Goal: Transaction & Acquisition: Purchase product/service

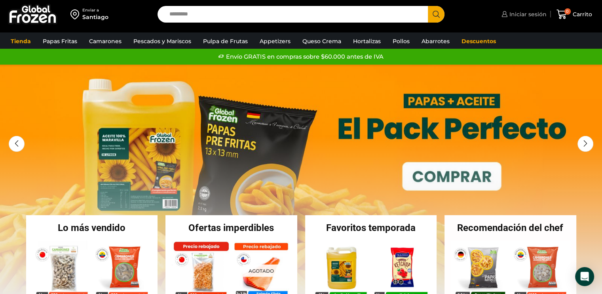
click at [529, 16] on span "Iniciar sesión" at bounding box center [526, 14] width 39 height 8
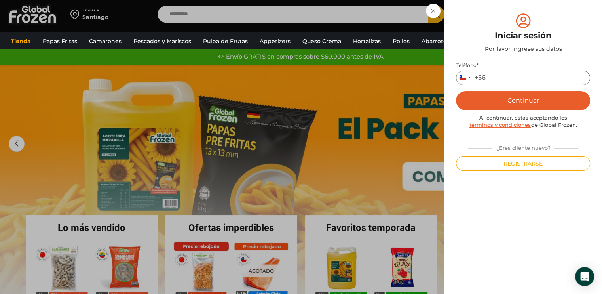
click at [511, 76] on input "Teléfono *" at bounding box center [523, 77] width 134 height 15
type input "*********"
click at [516, 101] on button "Continuar" at bounding box center [523, 100] width 134 height 19
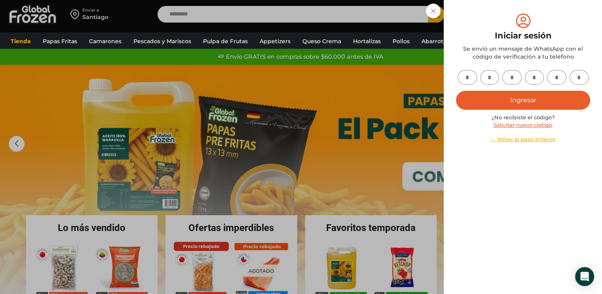
click at [471, 78] on input "text" at bounding box center [466, 77] width 19 height 15
type input "*"
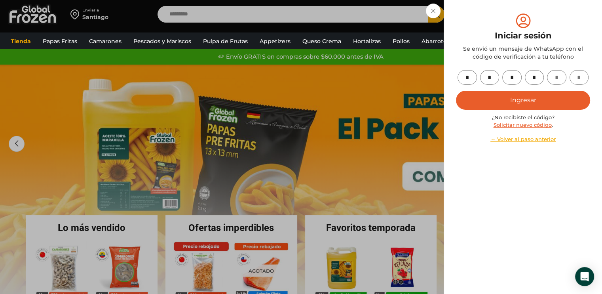
type input "*"
click at [523, 99] on button "Ingresar" at bounding box center [523, 100] width 134 height 19
click at [534, 102] on button "Ingresar" at bounding box center [523, 100] width 134 height 19
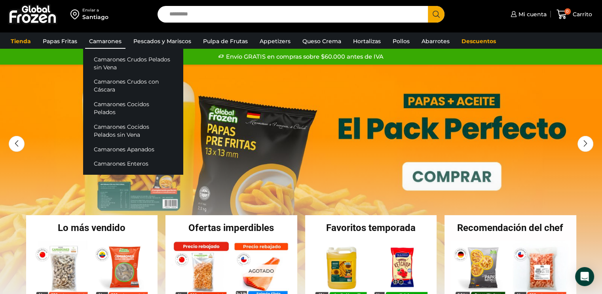
click at [111, 42] on link "Camarones" at bounding box center [105, 41] width 40 height 15
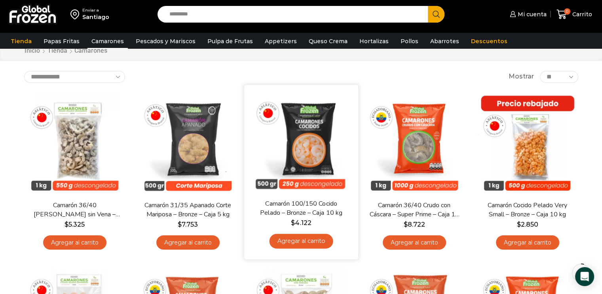
scroll to position [79, 0]
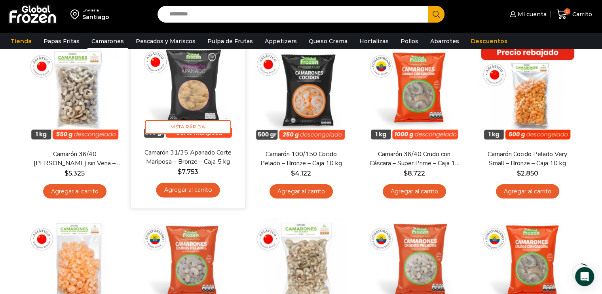
click at [192, 185] on link "Agregar al carrito" at bounding box center [188, 189] width 64 height 15
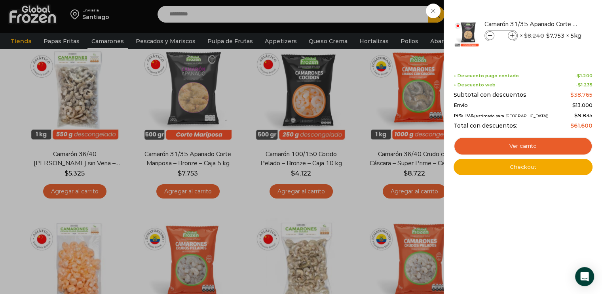
click at [554, 11] on div "1 Carrito 1 1 Shopping Cart *" at bounding box center [574, 14] width 40 height 19
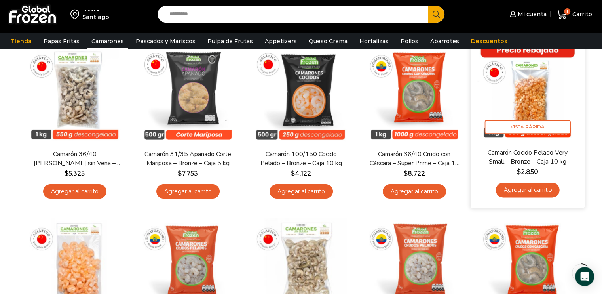
click at [525, 187] on link "Agregar al carrito" at bounding box center [527, 189] width 64 height 15
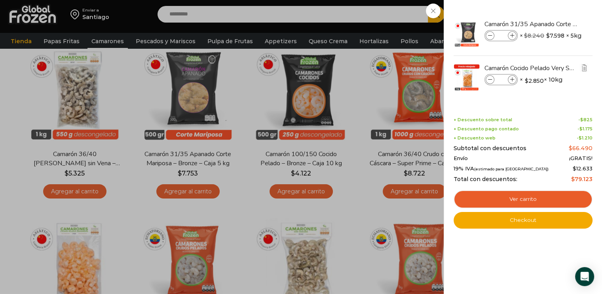
click at [512, 80] on icon at bounding box center [512, 80] width 4 height 4
type input "*"
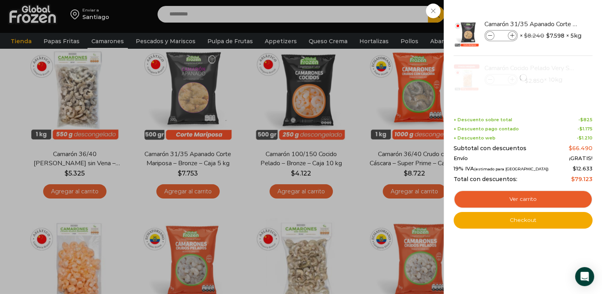
click at [554, 11] on div "2 Carrito 2 2 Shopping Cart *" at bounding box center [574, 14] width 40 height 19
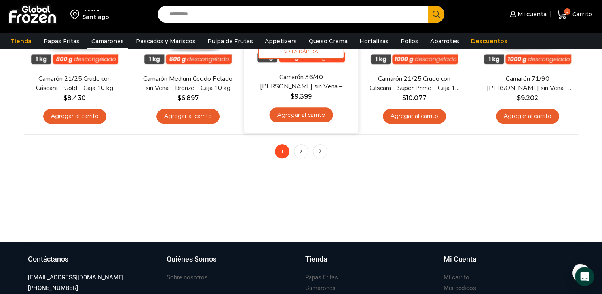
scroll to position [752, 0]
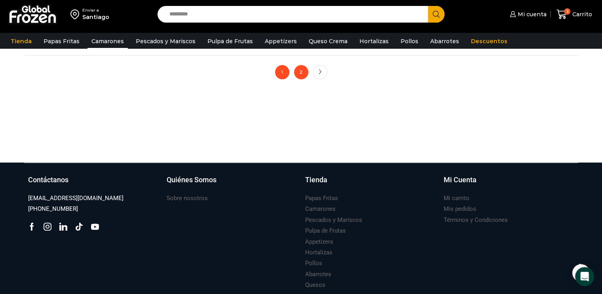
click at [305, 76] on link "2" at bounding box center [301, 72] width 14 height 14
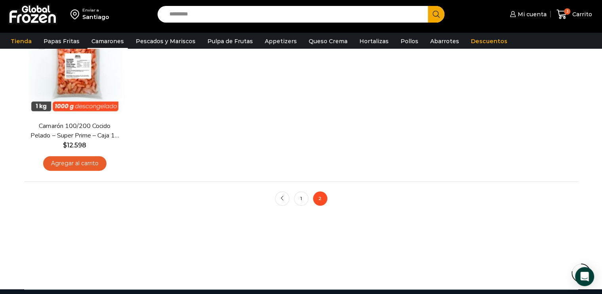
scroll to position [356, 0]
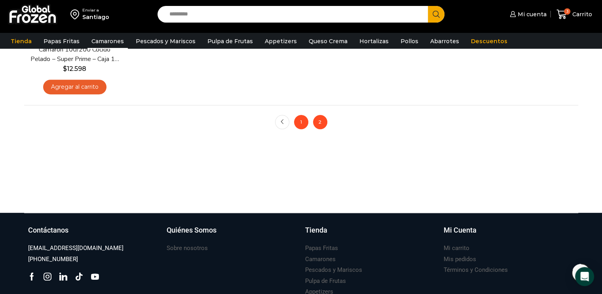
click at [300, 125] on link "1" at bounding box center [301, 122] width 14 height 14
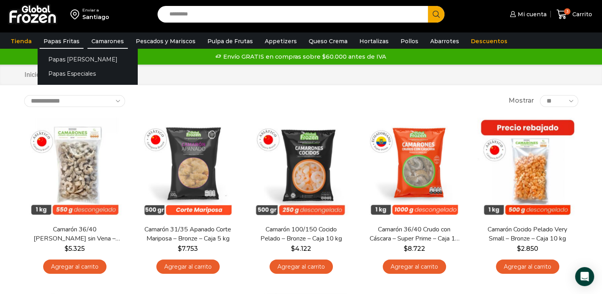
click at [72, 43] on link "Papas Fritas" at bounding box center [62, 41] width 44 height 15
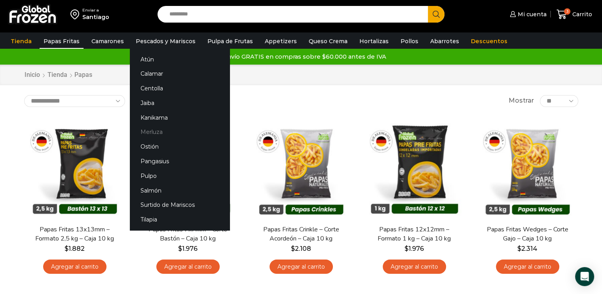
click at [148, 130] on link "Merluza" at bounding box center [180, 132] width 100 height 15
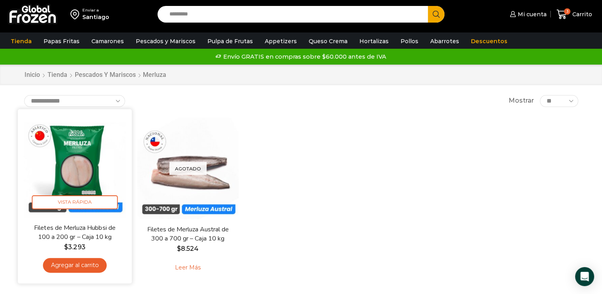
click at [82, 156] on img at bounding box center [75, 166] width 102 height 102
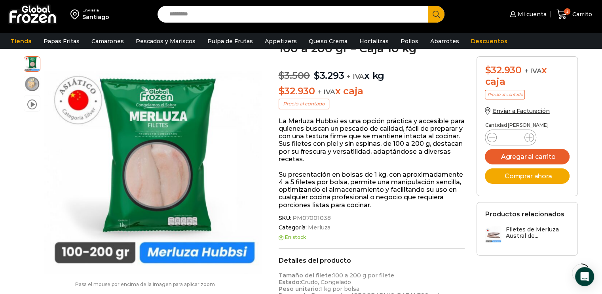
scroll to position [79, 0]
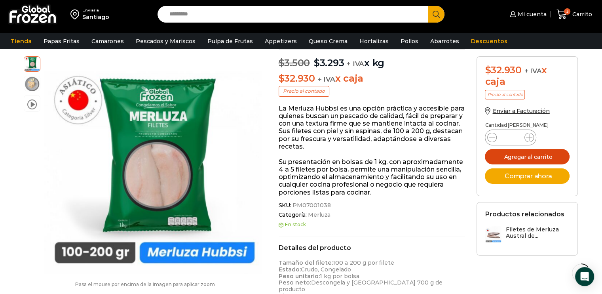
click at [526, 158] on button "Agregar al carrito" at bounding box center [527, 156] width 85 height 15
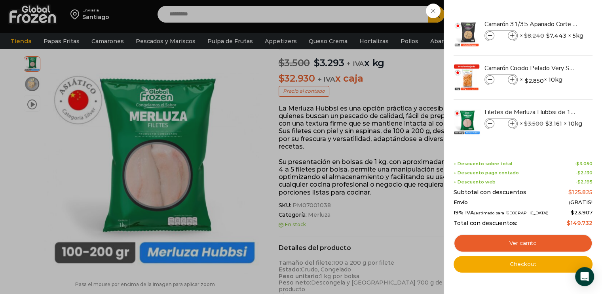
click at [554, 24] on div "4 Carrito 4 4 Shopping Cart *" at bounding box center [574, 14] width 40 height 19
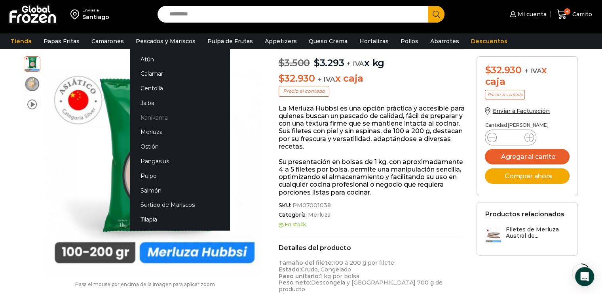
click at [155, 116] on link "Kanikama" at bounding box center [180, 117] width 100 height 15
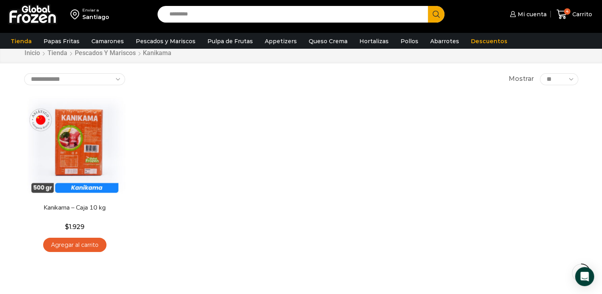
scroll to position [40, 0]
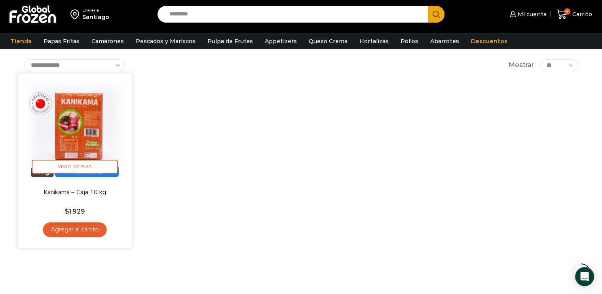
click at [65, 232] on link "Agregar al carrito" at bounding box center [75, 229] width 64 height 15
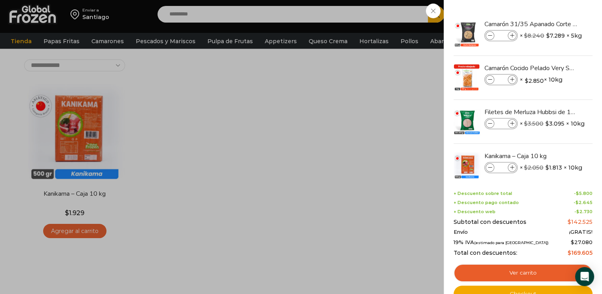
click at [554, 24] on div "5 [GEOGRAPHIC_DATA] 5 5 Shopping Cart *" at bounding box center [574, 14] width 40 height 19
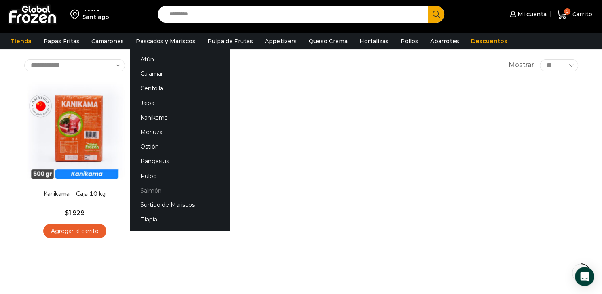
click at [150, 189] on link "Salmón" at bounding box center [180, 190] width 100 height 15
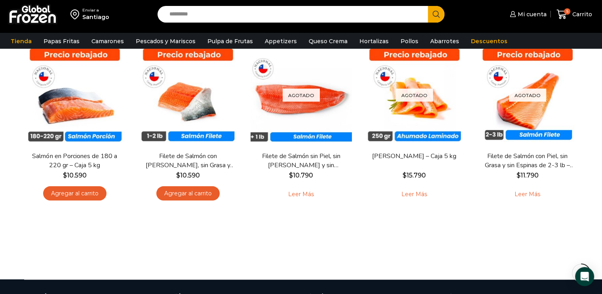
scroll to position [79, 0]
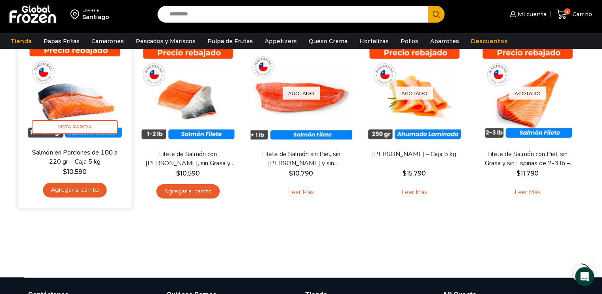
click at [81, 188] on link "Agregar al carrito" at bounding box center [75, 189] width 64 height 15
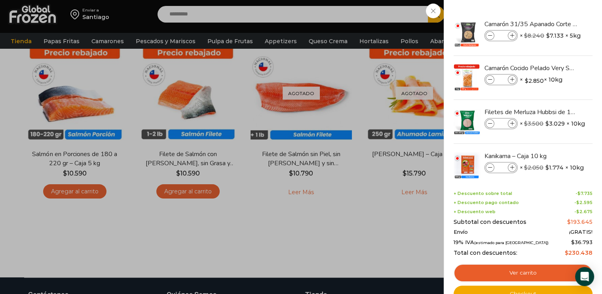
click at [554, 24] on div "6 Carrito 6 6 Shopping Cart *" at bounding box center [574, 14] width 40 height 19
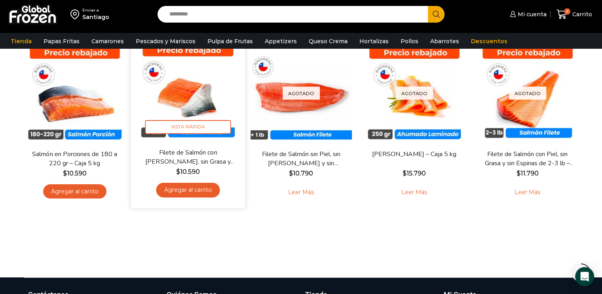
click at [190, 95] on img at bounding box center [188, 91] width 102 height 102
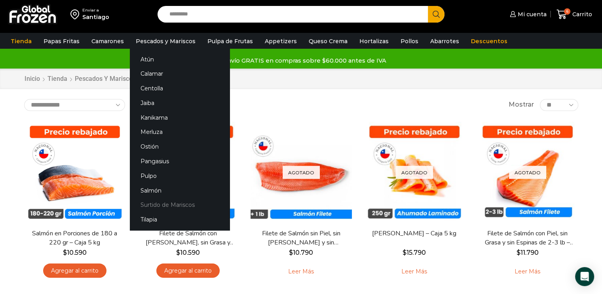
click at [167, 203] on link "Surtido de Mariscos" at bounding box center [180, 204] width 100 height 15
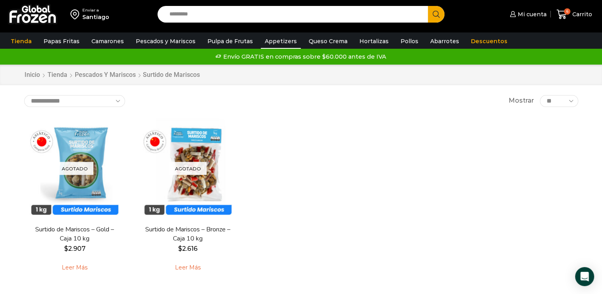
click at [267, 43] on link "Appetizers" at bounding box center [281, 41] width 40 height 15
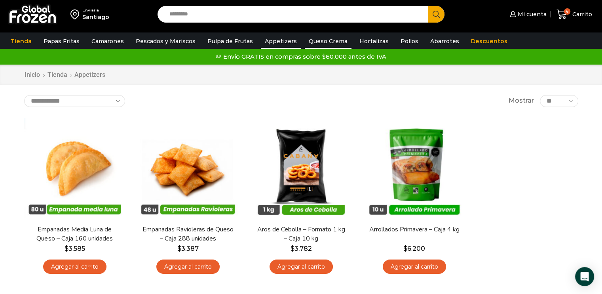
click at [315, 43] on link "Queso Crema" at bounding box center [328, 41] width 47 height 15
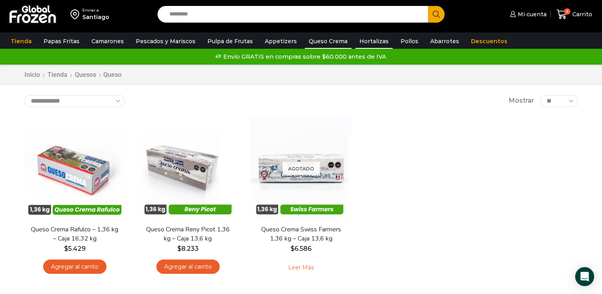
click at [357, 43] on link "Hortalizas" at bounding box center [373, 41] width 37 height 15
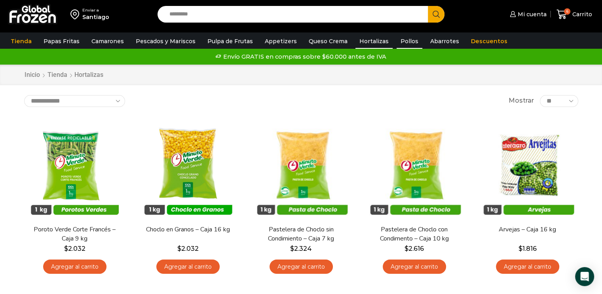
click at [400, 41] on link "Pollos" at bounding box center [410, 41] width 26 height 15
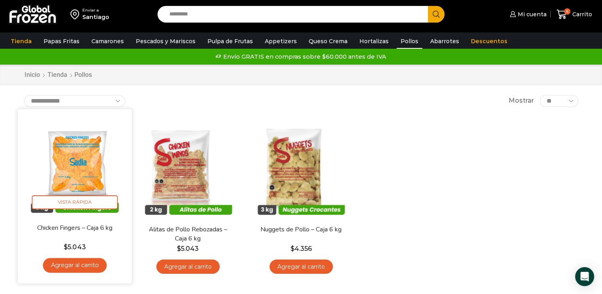
click at [76, 163] on img at bounding box center [75, 166] width 102 height 102
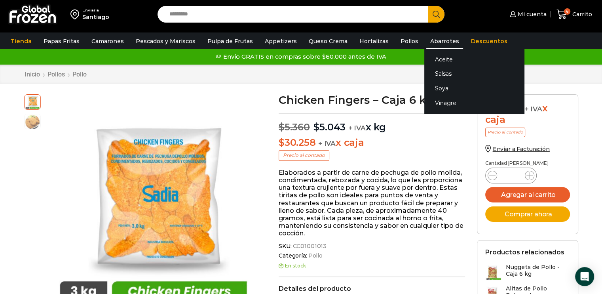
click at [440, 39] on link "Abarrotes" at bounding box center [444, 41] width 37 height 15
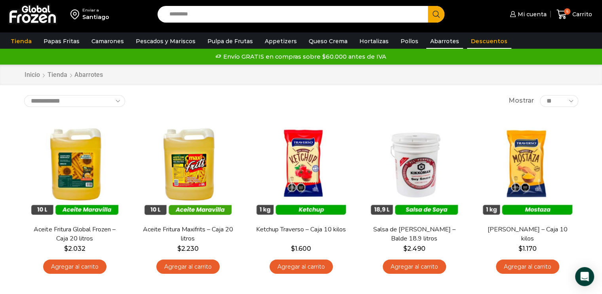
click at [473, 40] on link "Descuentos" at bounding box center [489, 41] width 44 height 15
click at [399, 43] on link "Pollos" at bounding box center [410, 41] width 26 height 15
click at [368, 41] on link "Hortalizas" at bounding box center [373, 41] width 37 height 15
click at [560, 15] on icon at bounding box center [561, 14] width 11 height 11
